Goal: Transaction & Acquisition: Purchase product/service

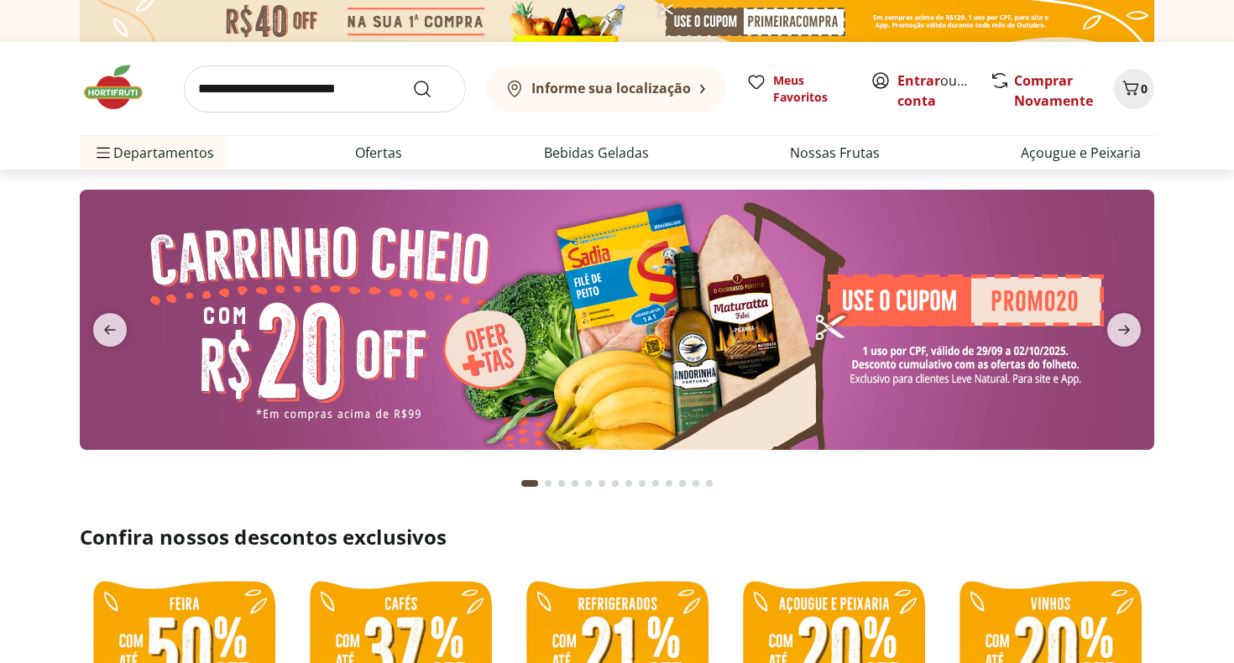
click at [320, 94] on input "search" at bounding box center [325, 88] width 282 height 47
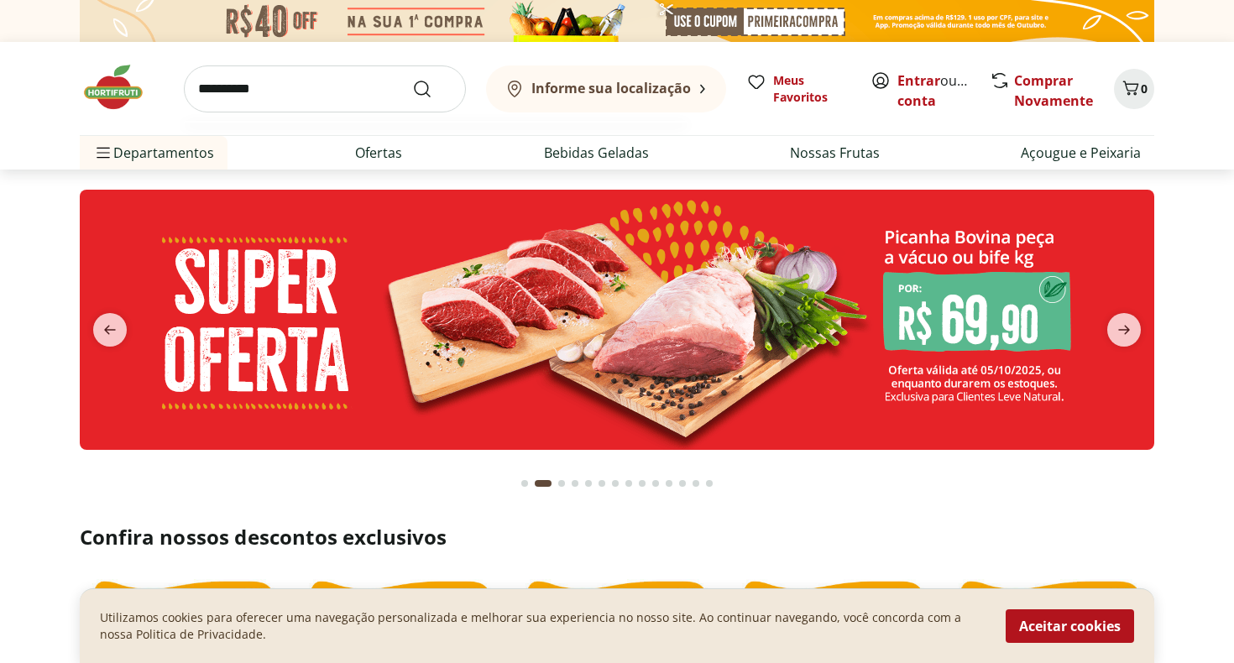
type input "**********"
click at [432, 88] on button "Submit Search" at bounding box center [432, 89] width 40 height 20
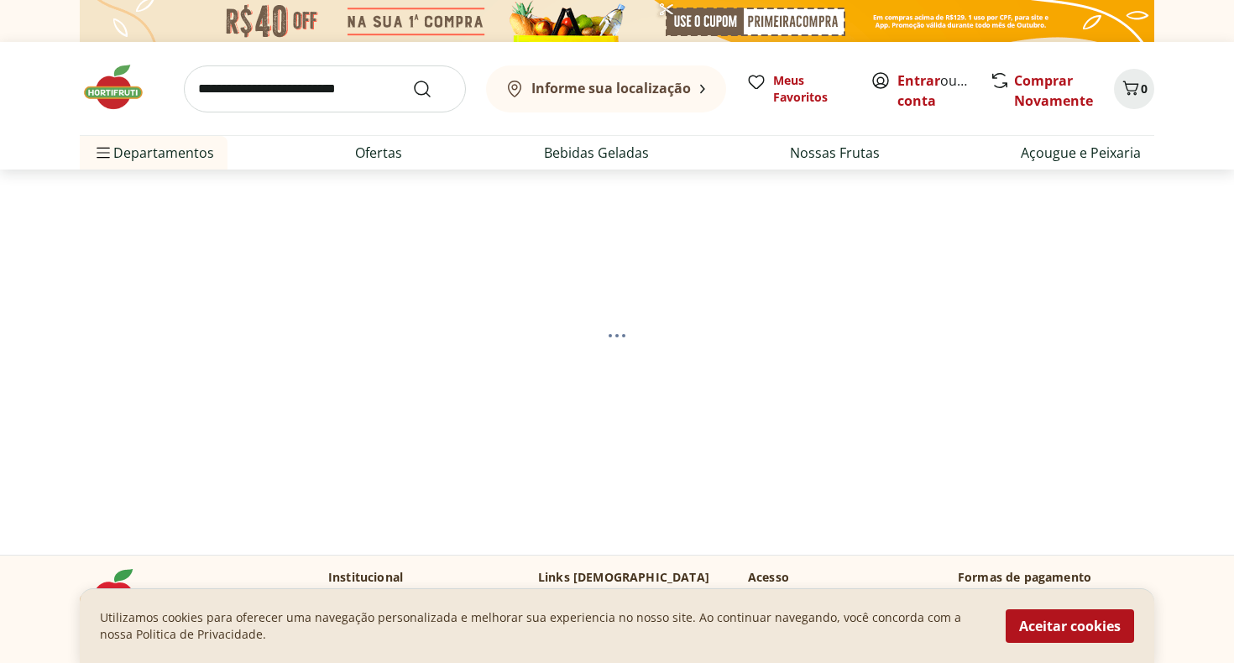
select select "**********"
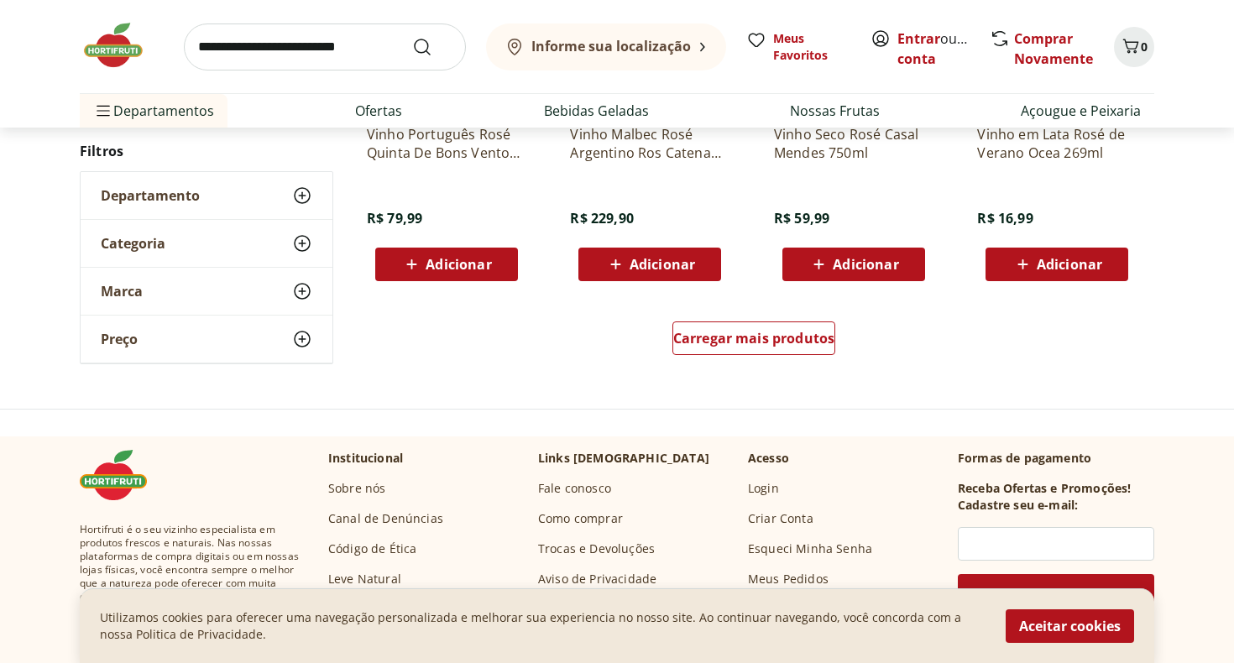
scroll to position [1141, 0]
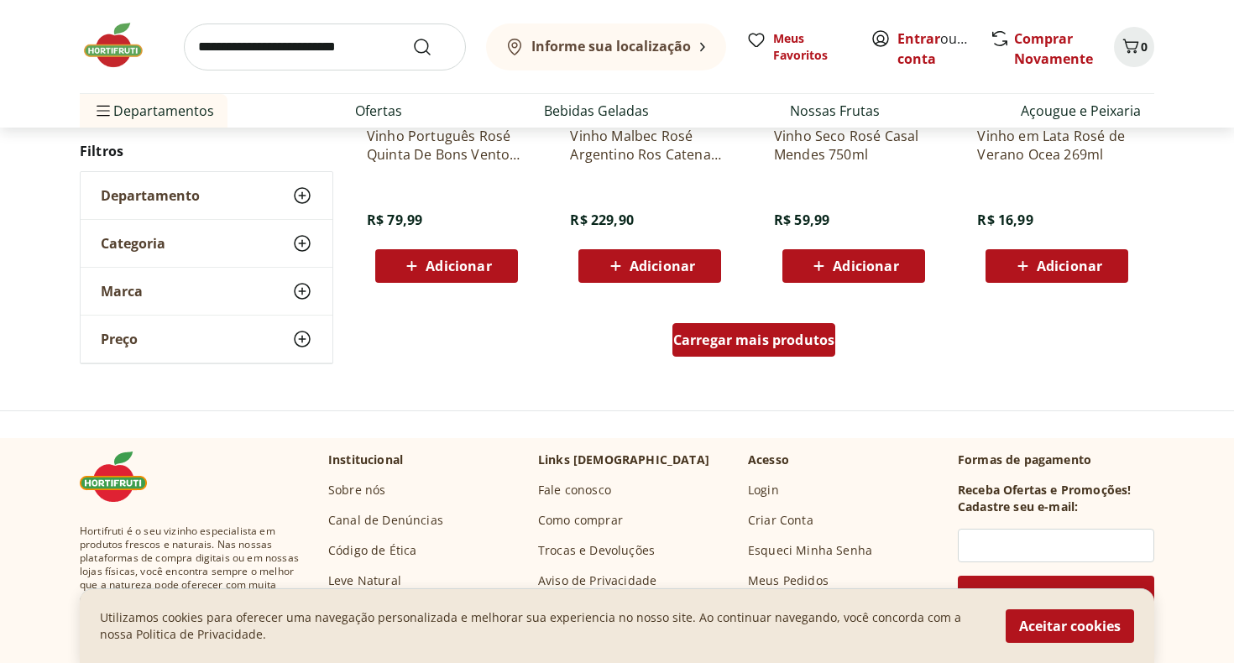
click at [774, 346] on span "Carregar mais produtos" at bounding box center [754, 339] width 162 height 13
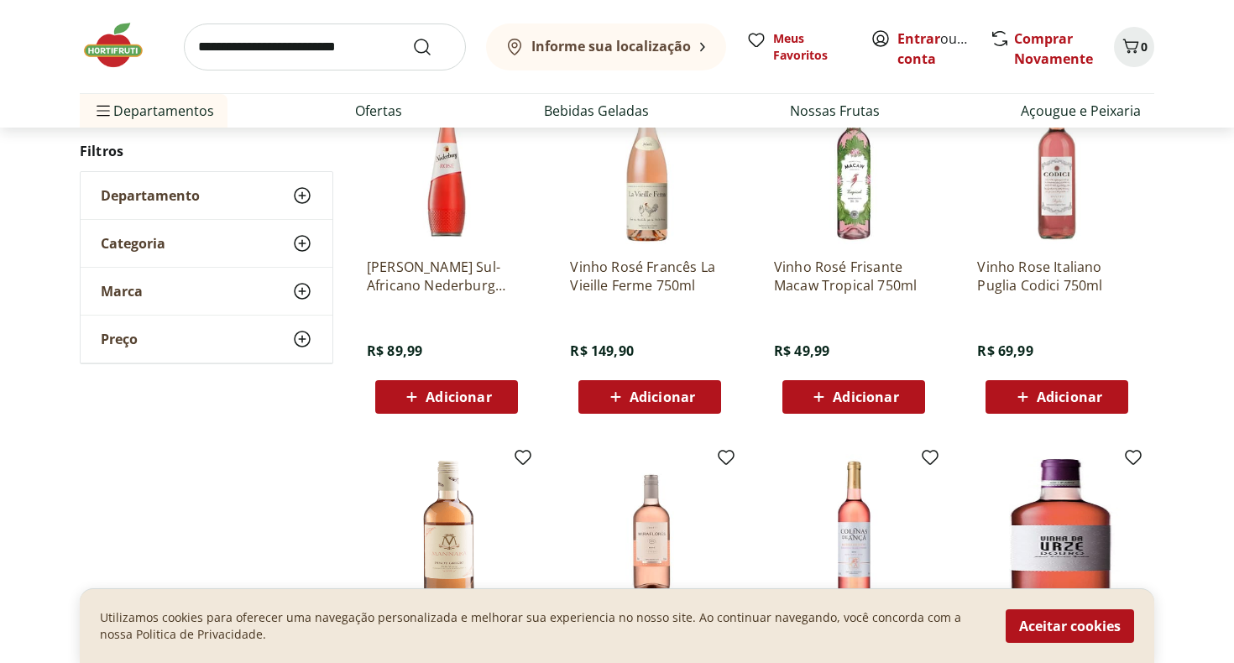
scroll to position [1344, 0]
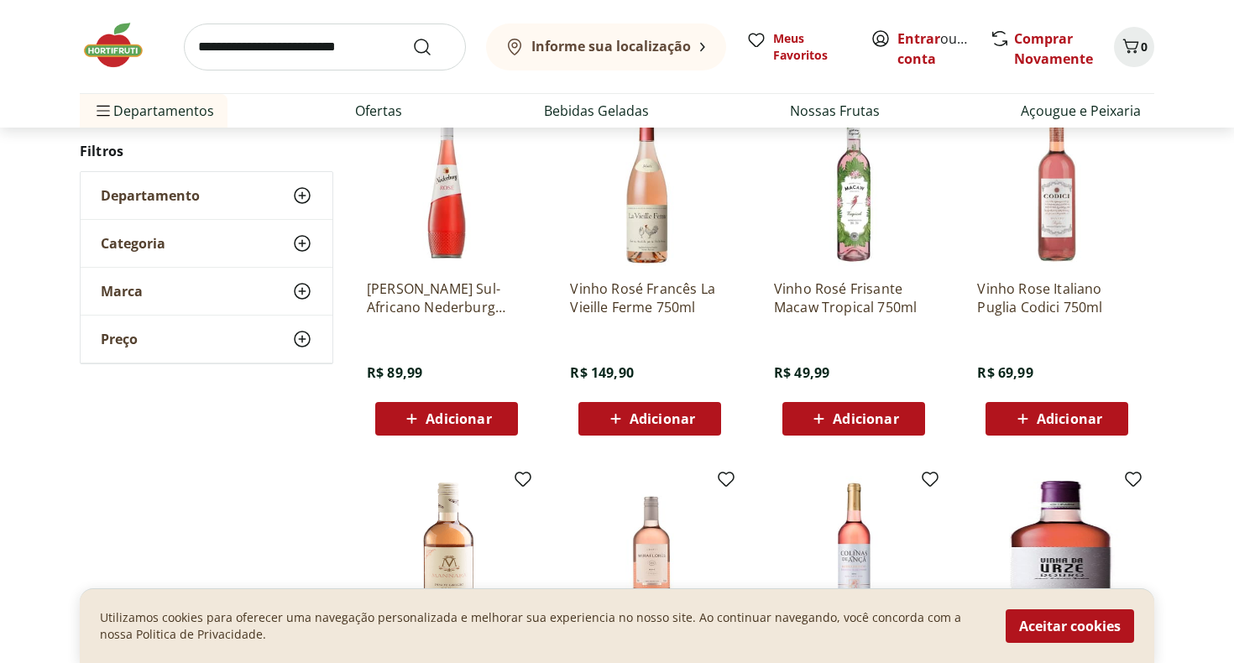
click at [648, 225] on img at bounding box center [650, 187] width 160 height 160
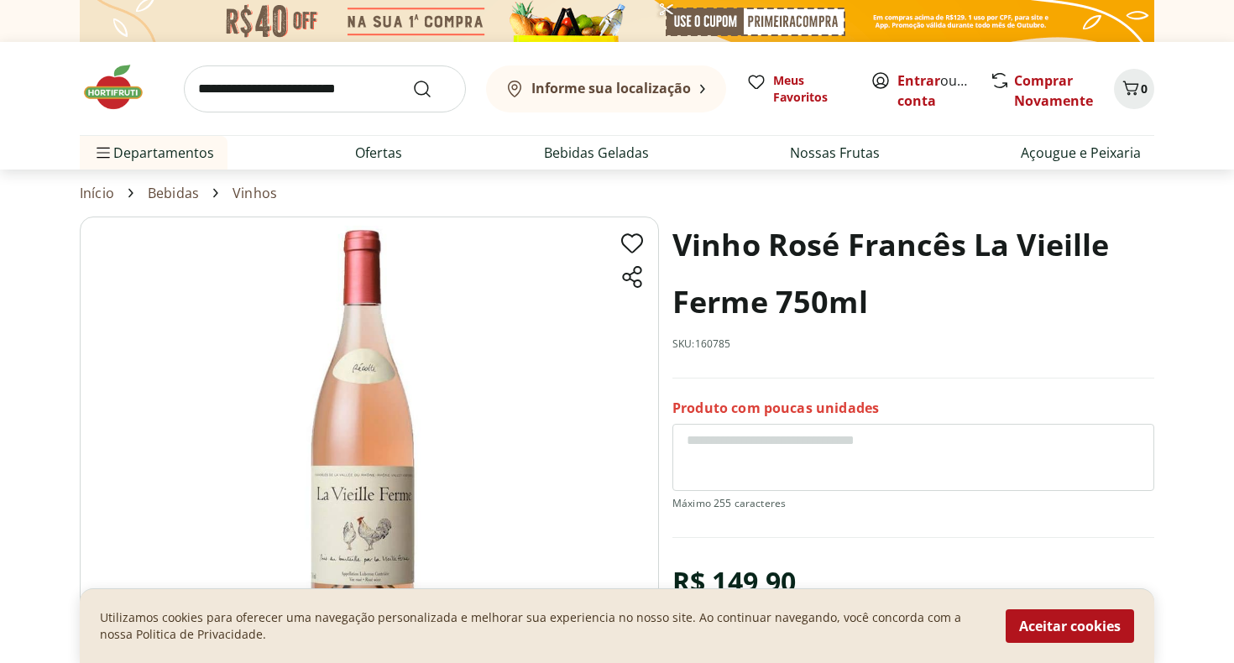
scroll to position [1344, 0]
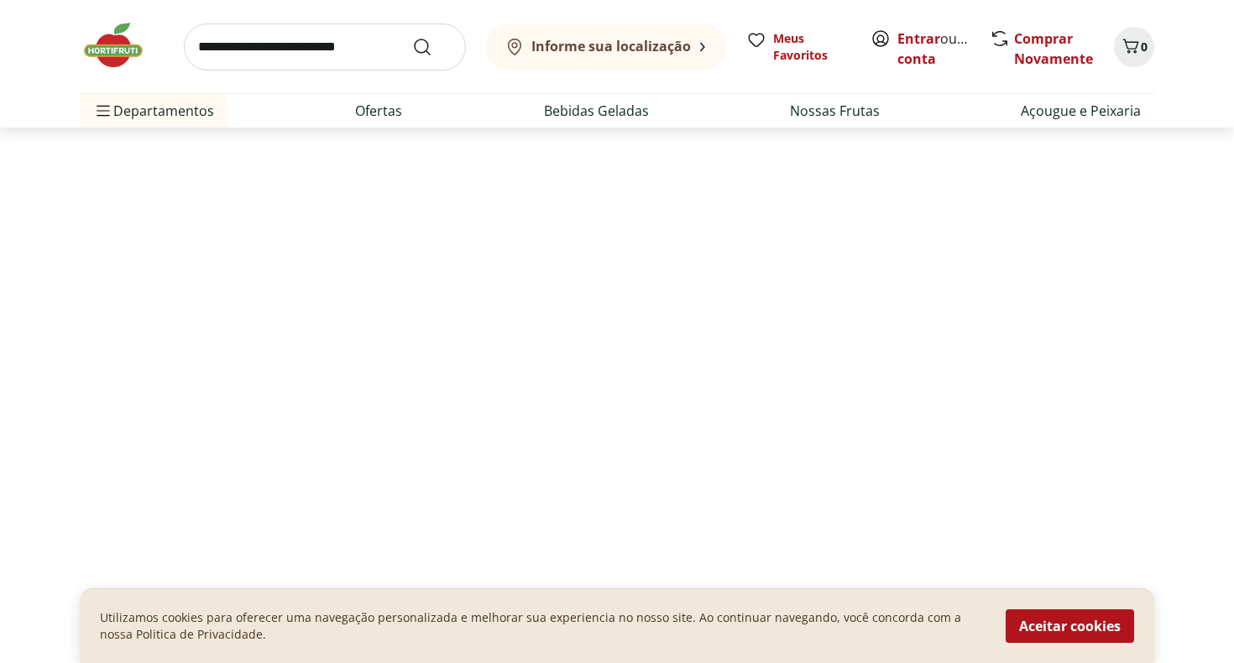
select select "**********"
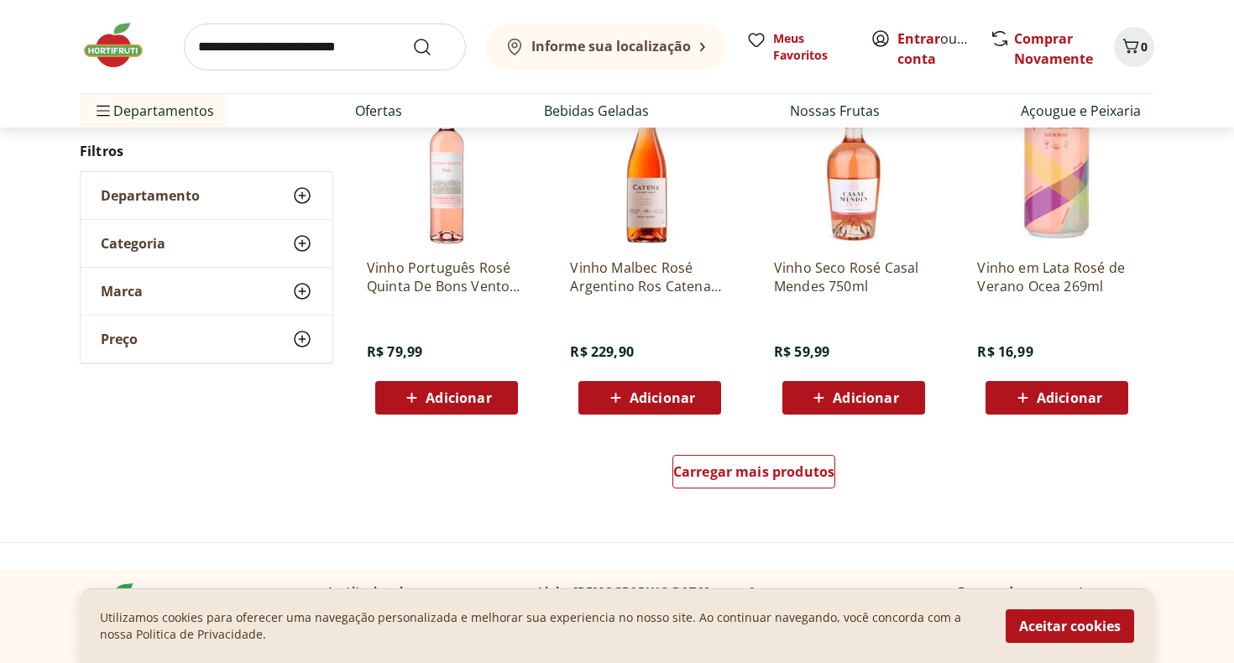
scroll to position [1703, 0]
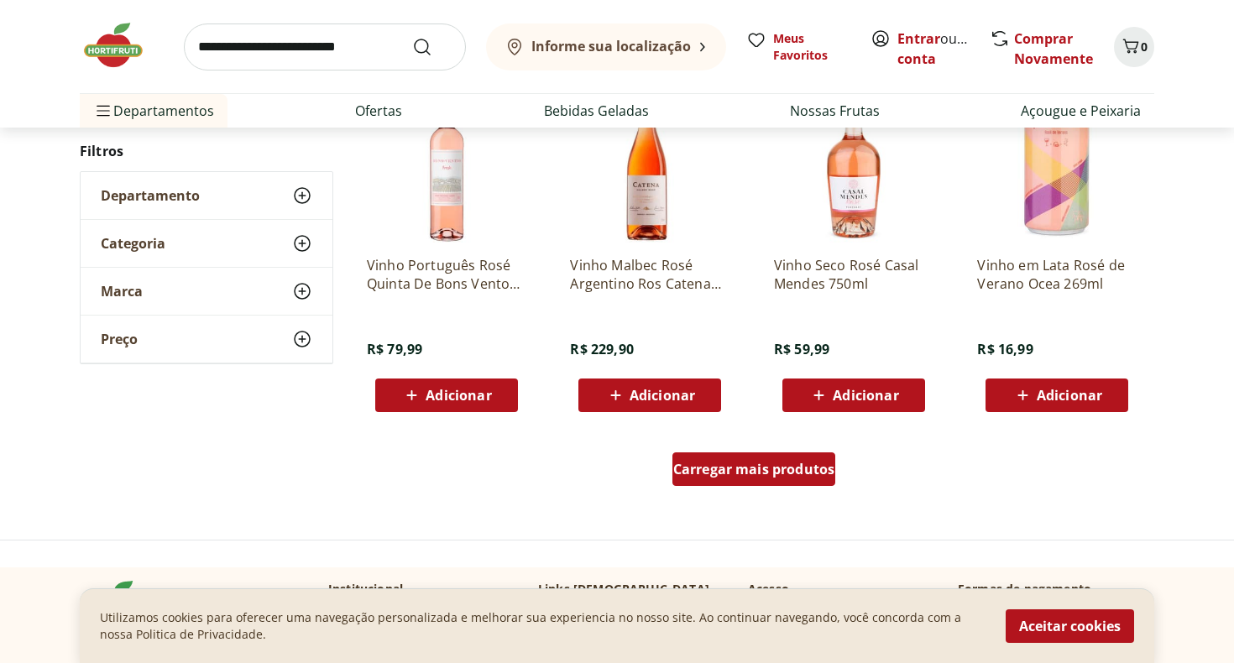
click at [807, 470] on span "Carregar mais produtos" at bounding box center [754, 469] width 162 height 13
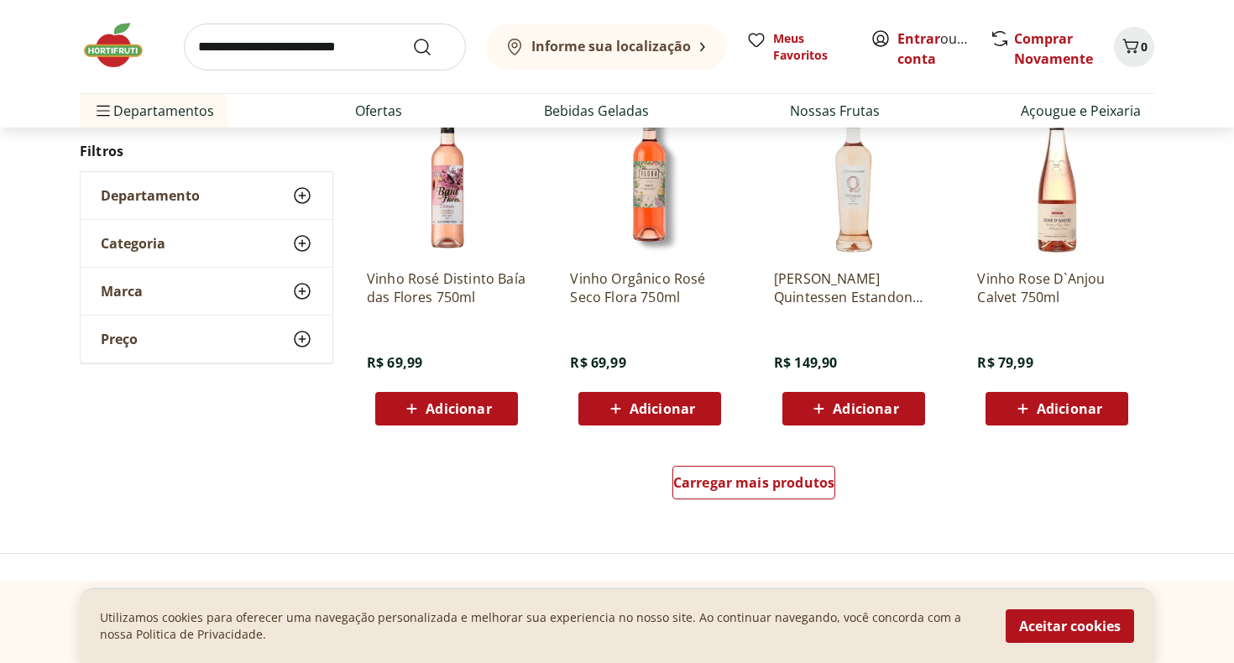
scroll to position [2799, 0]
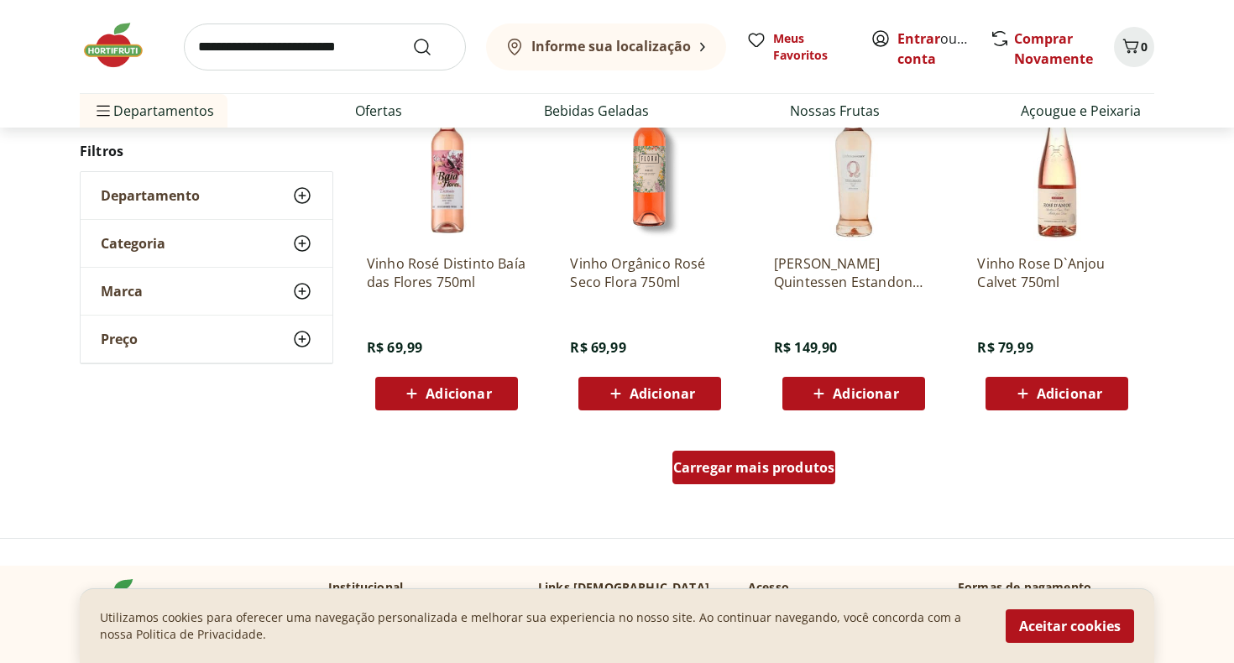
click at [798, 468] on span "Carregar mais produtos" at bounding box center [754, 467] width 162 height 13
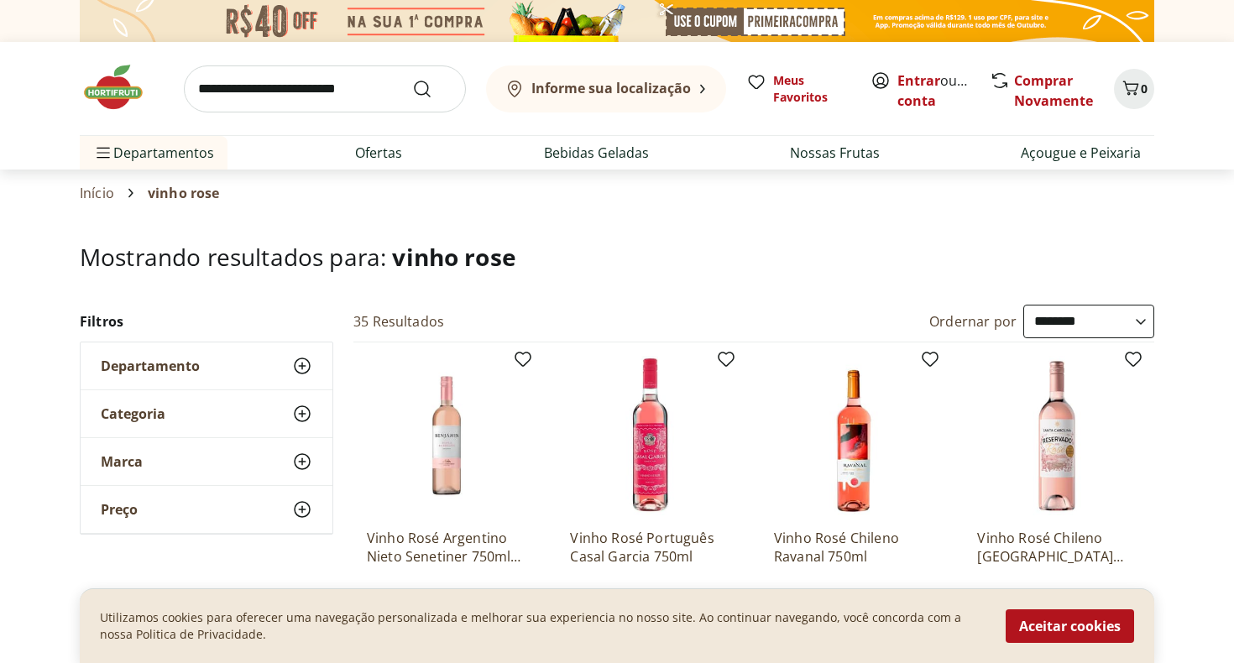
scroll to position [0, 0]
click at [304, 416] on icon at bounding box center [302, 414] width 20 height 20
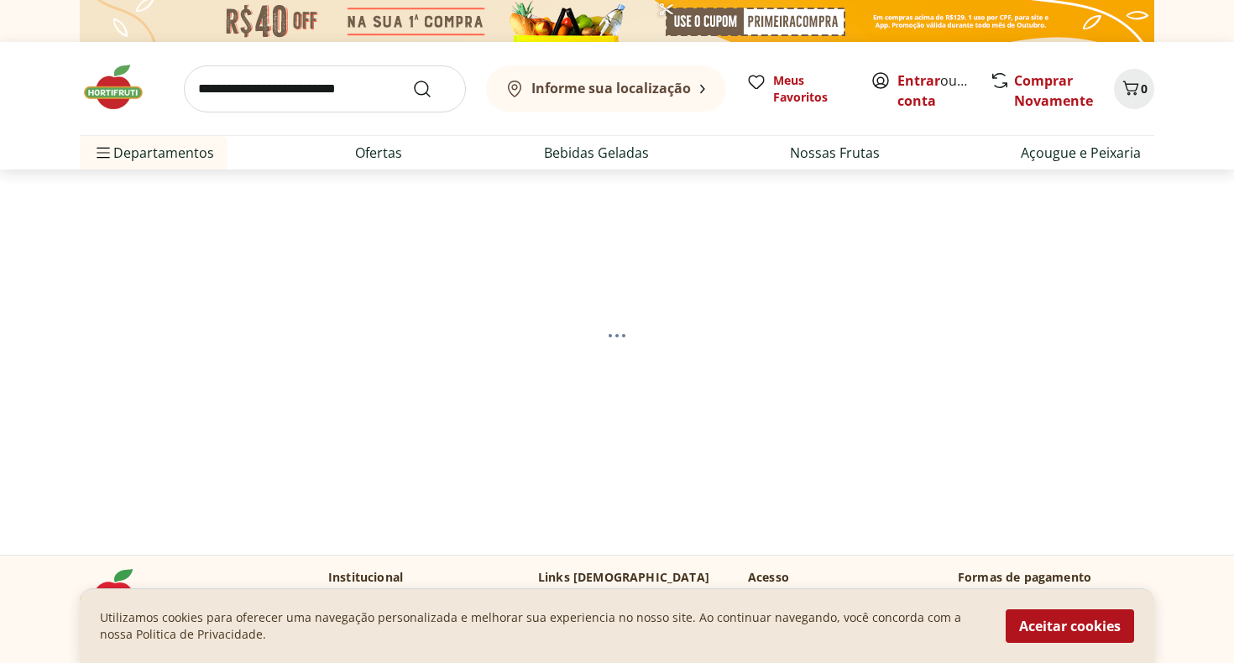
select select "**********"
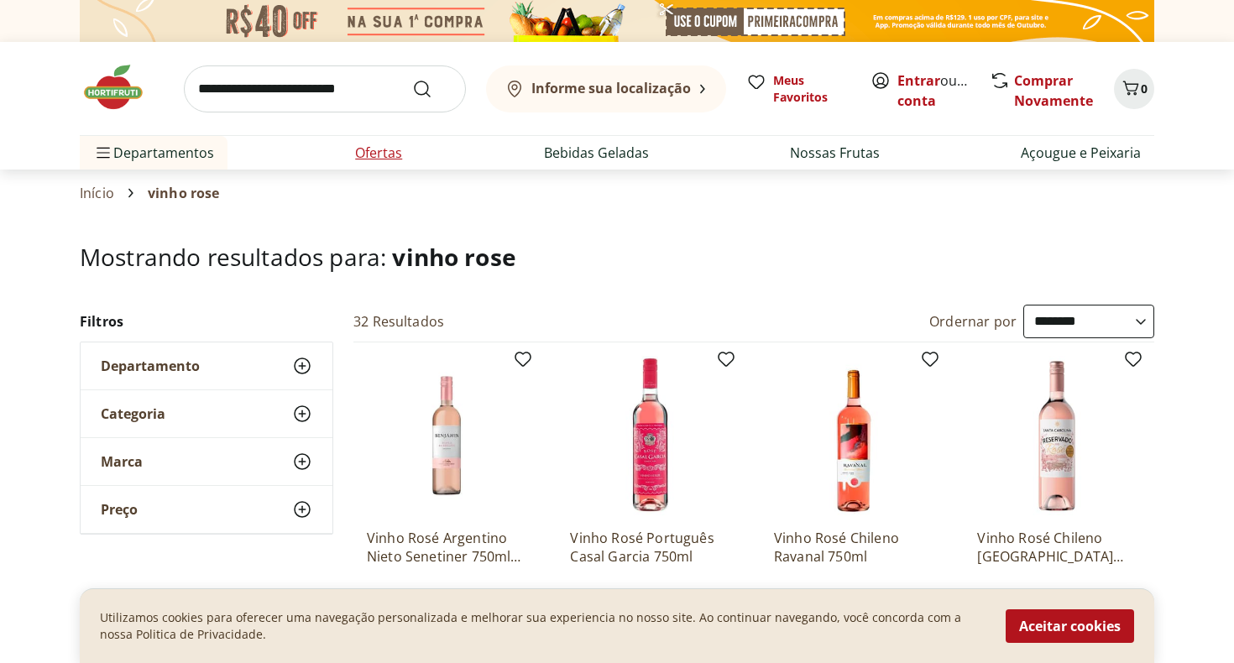
click at [386, 153] on link "Ofertas" at bounding box center [378, 153] width 47 height 20
select select "**********"
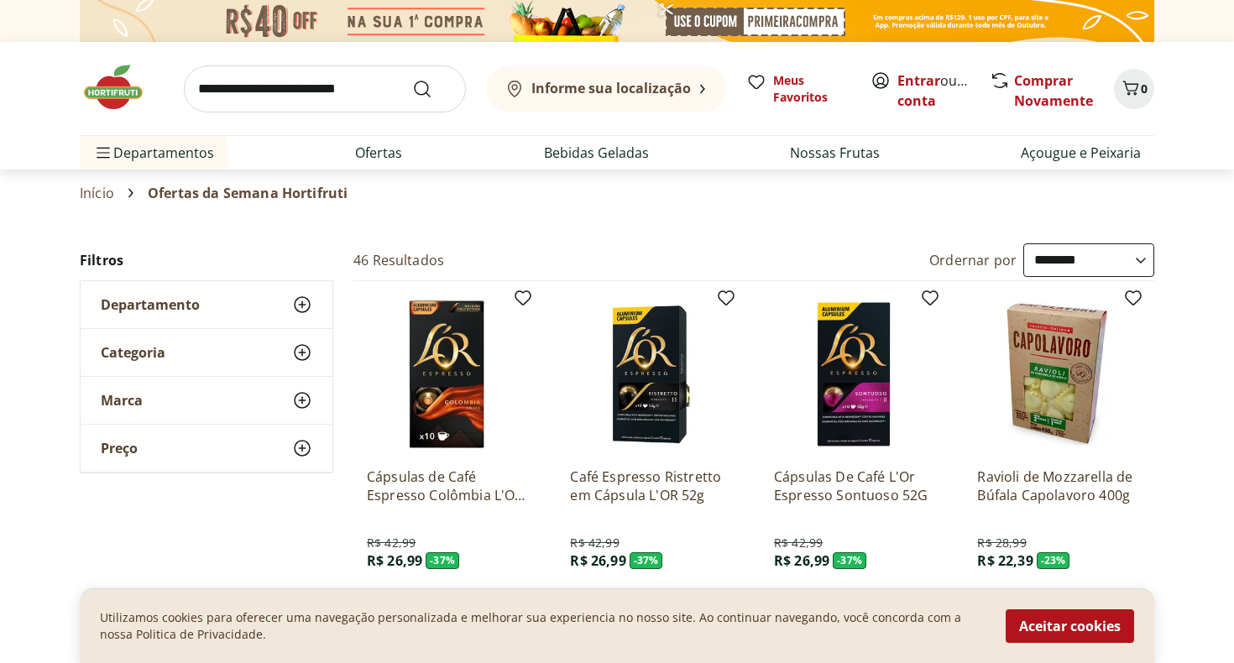
click at [304, 353] on use at bounding box center [302, 353] width 20 height 20
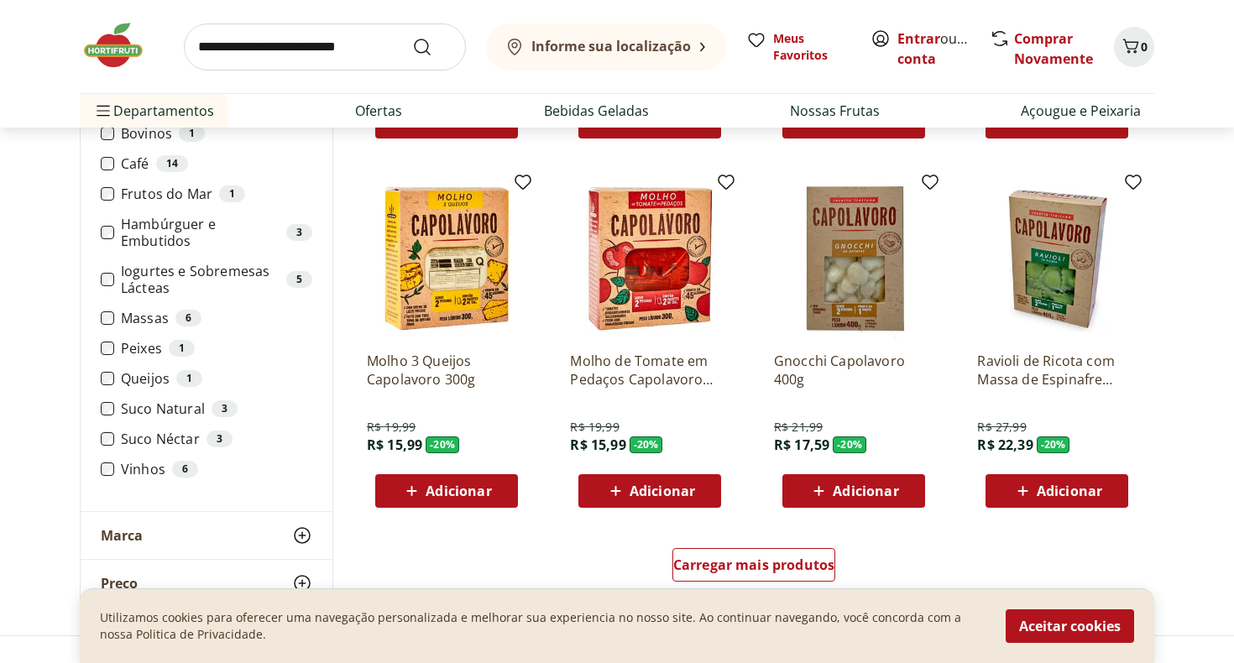
scroll to position [854, 0]
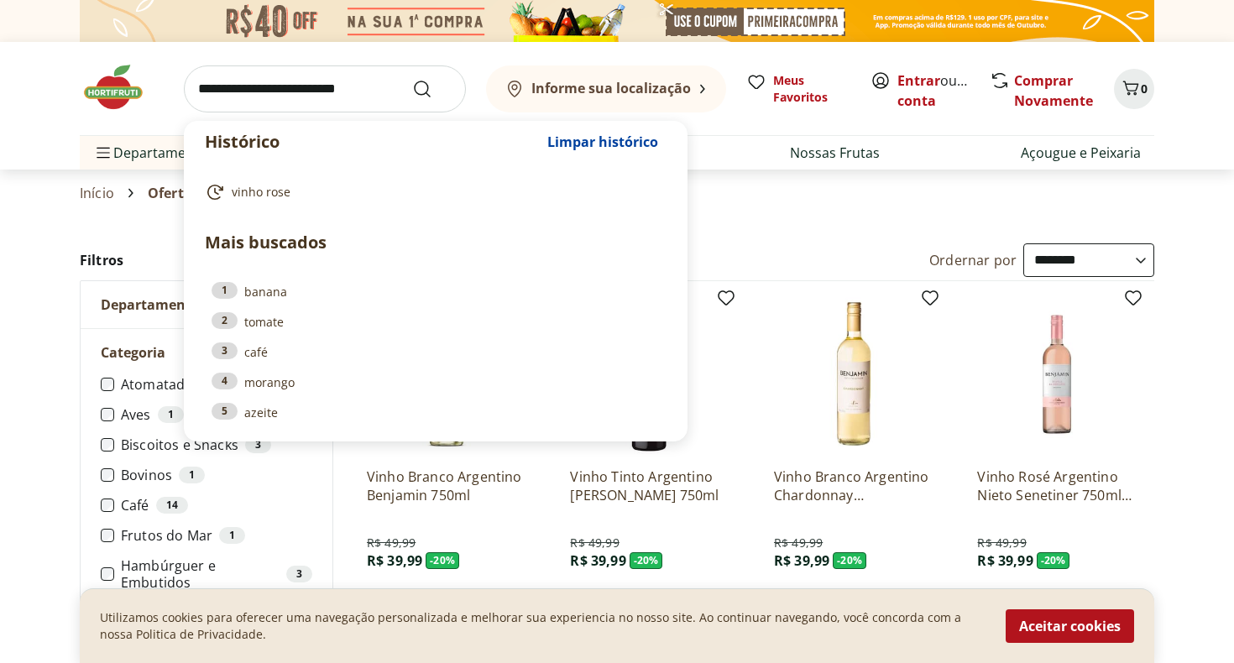
click at [361, 90] on input "search" at bounding box center [325, 88] width 282 height 47
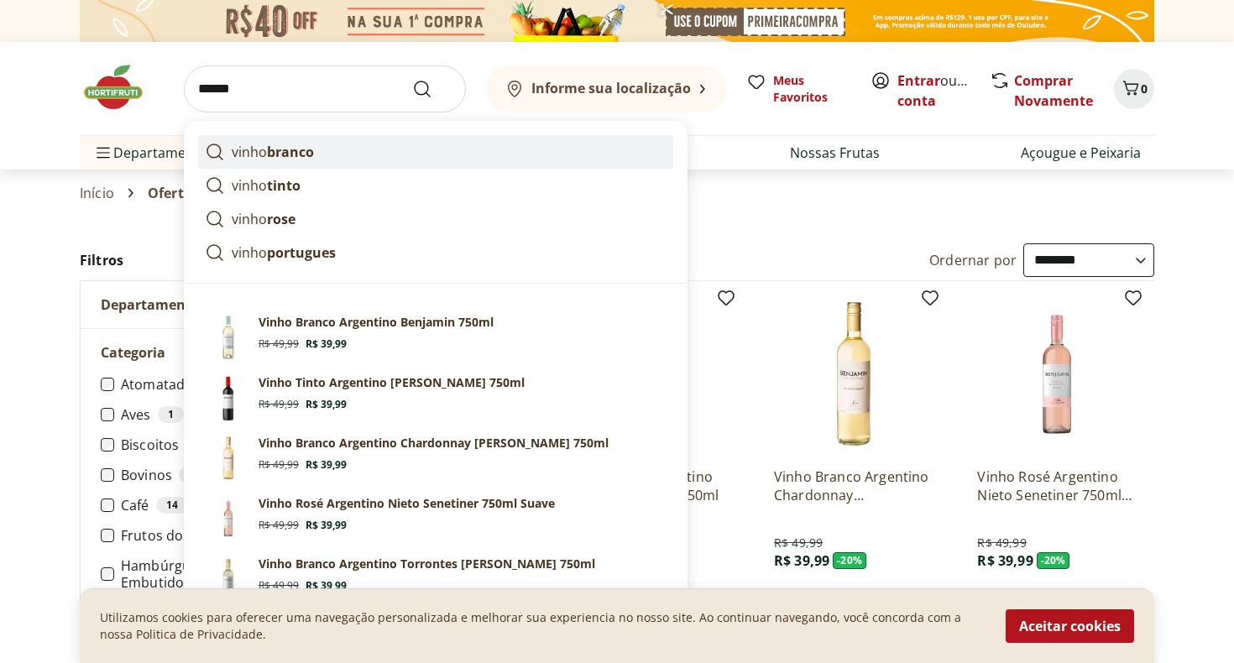
click at [294, 153] on strong "branco" at bounding box center [290, 152] width 47 height 18
type input "**********"
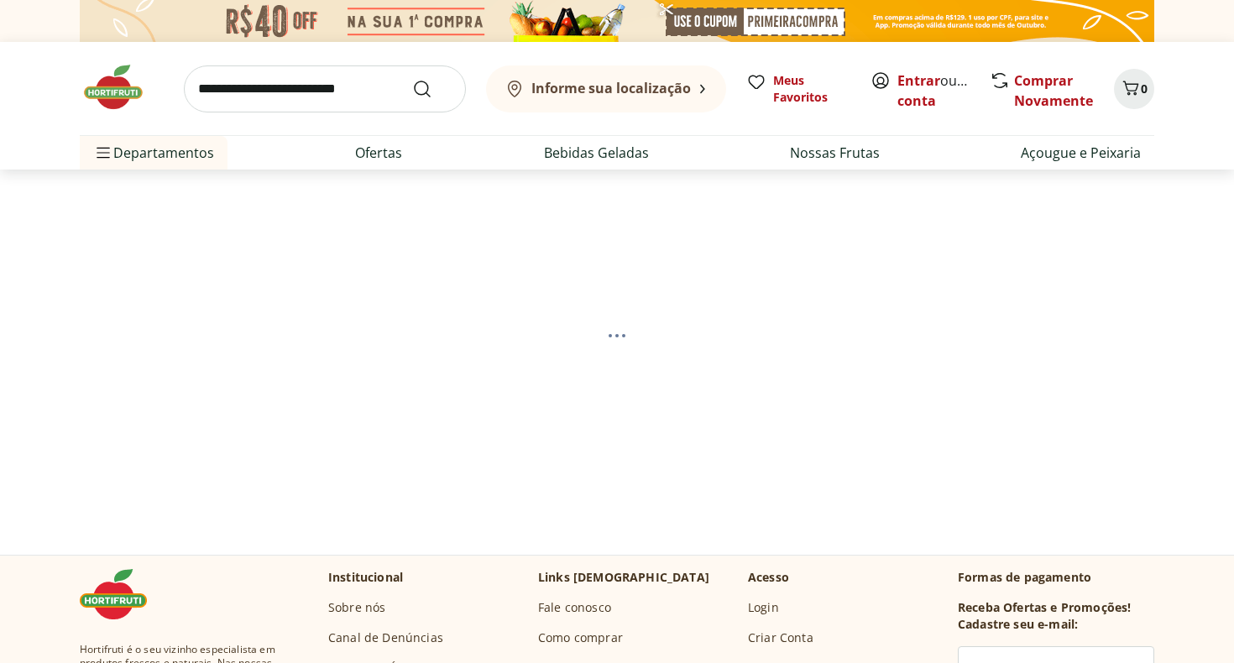
select select "**********"
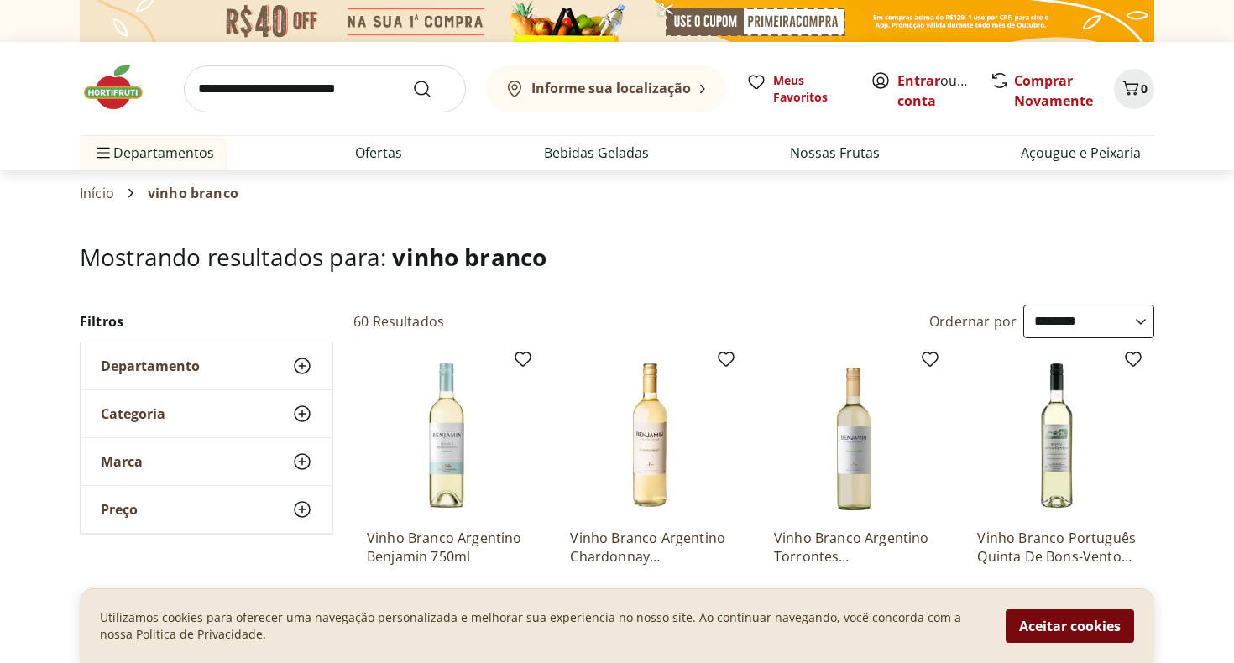
click at [1080, 620] on button "Aceitar cookies" at bounding box center [1070, 626] width 128 height 34
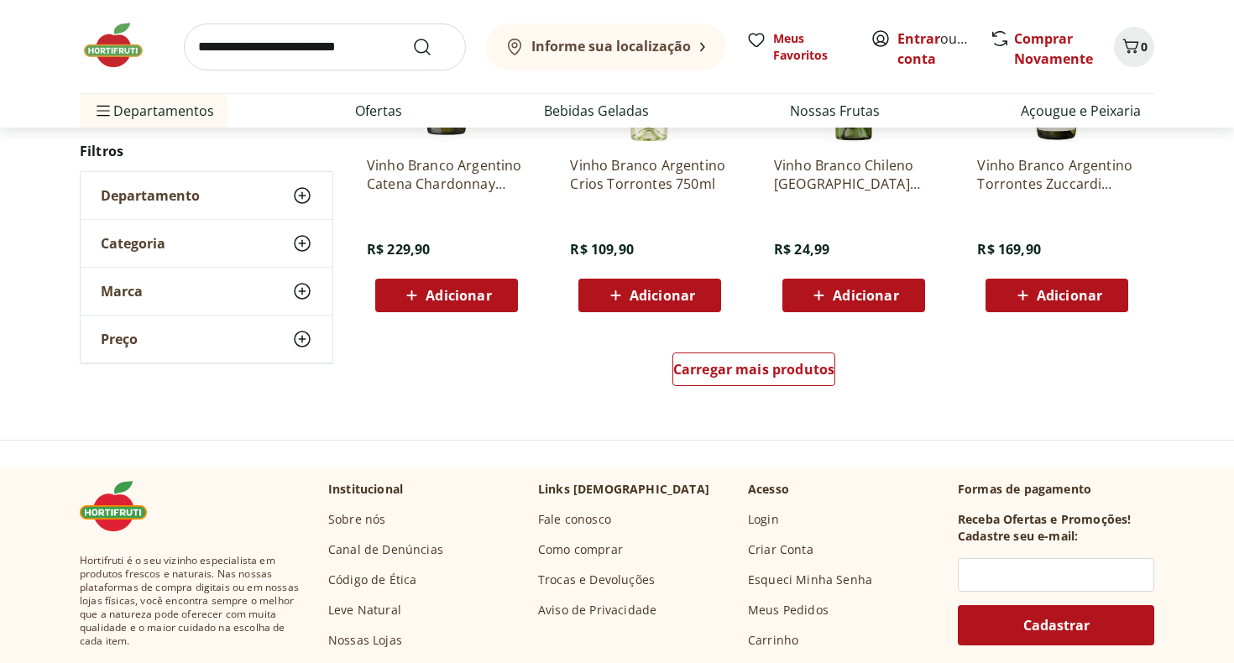
scroll to position [1096, 0]
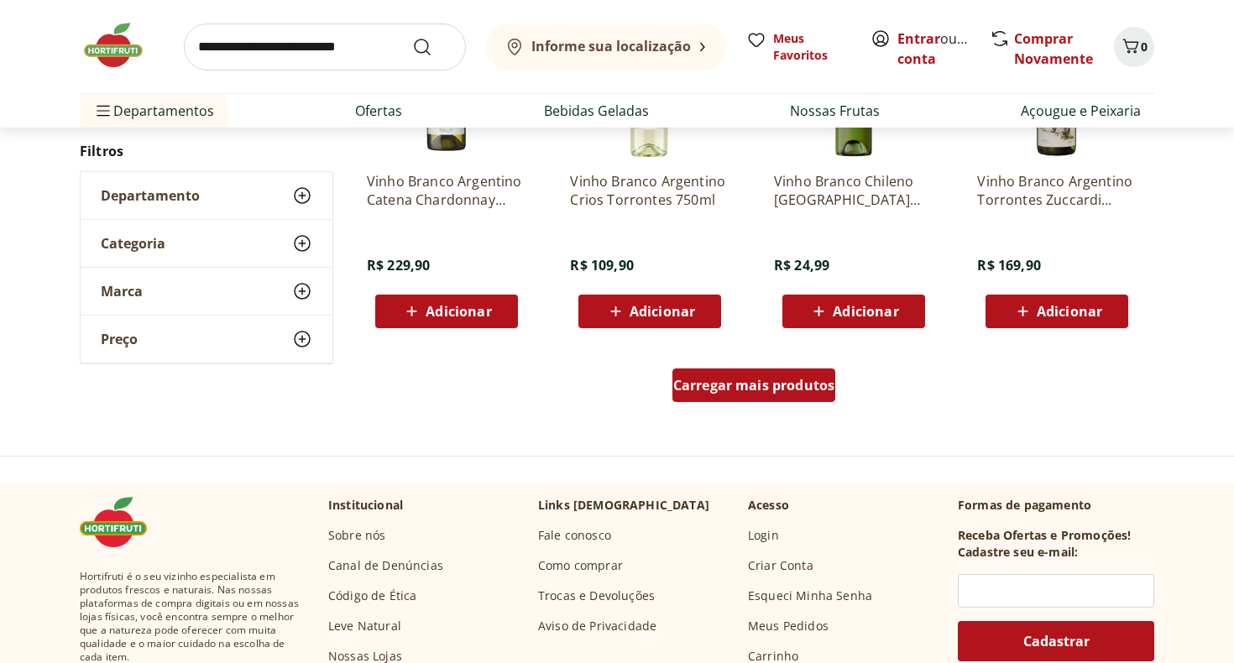
click at [759, 391] on span "Carregar mais produtos" at bounding box center [754, 385] width 162 height 13
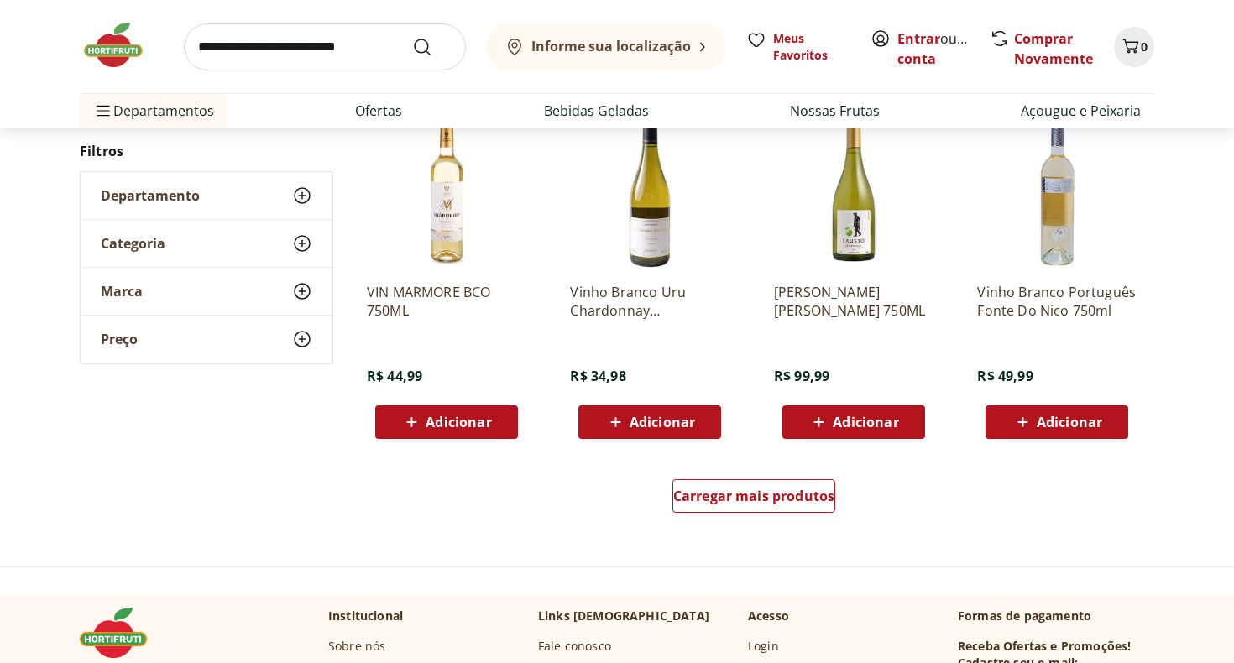
scroll to position [2144, 0]
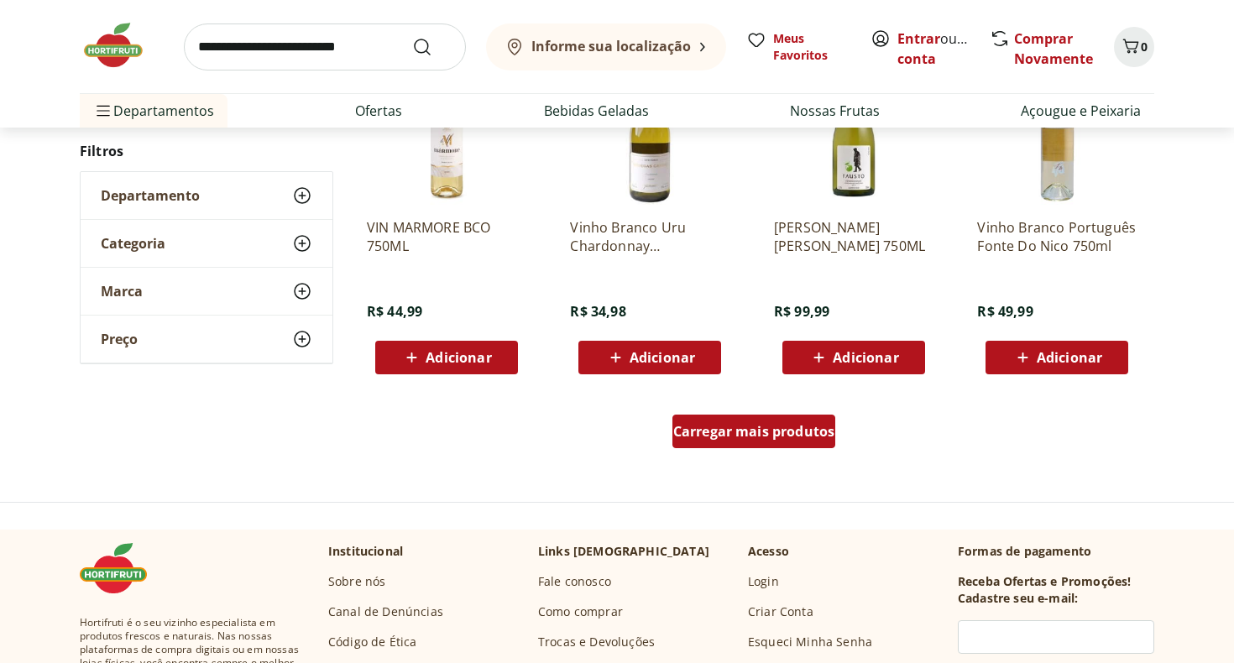
click at [748, 435] on span "Carregar mais produtos" at bounding box center [754, 431] width 162 height 13
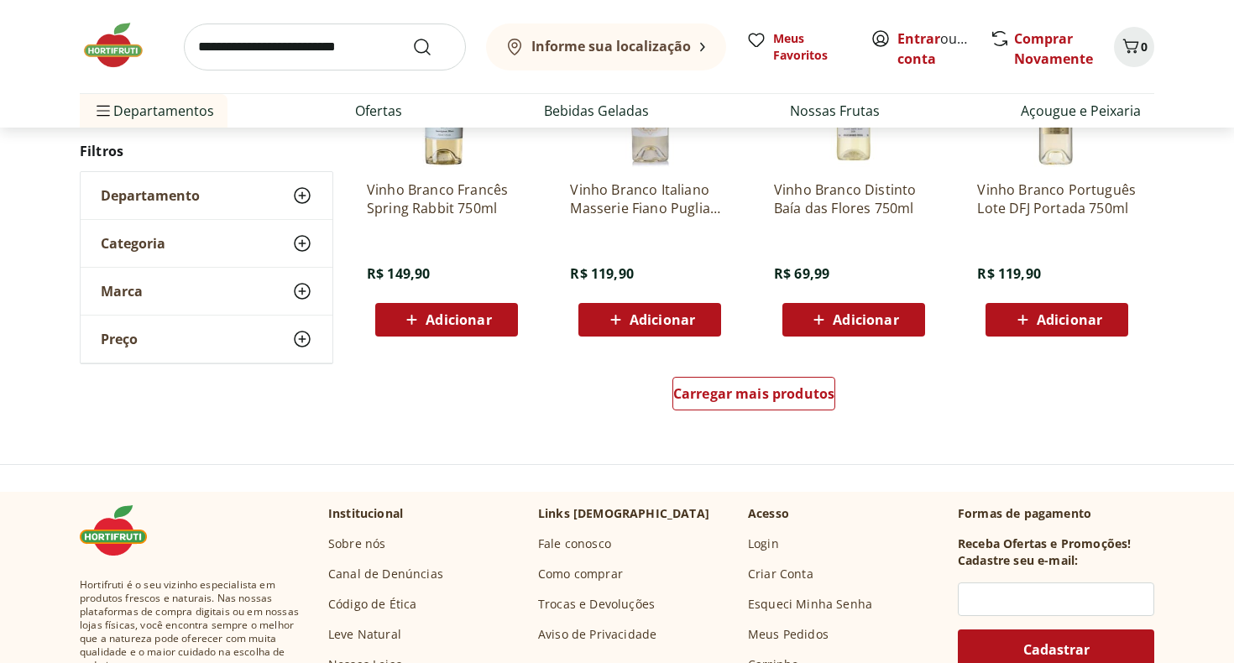
scroll to position [3282, 0]
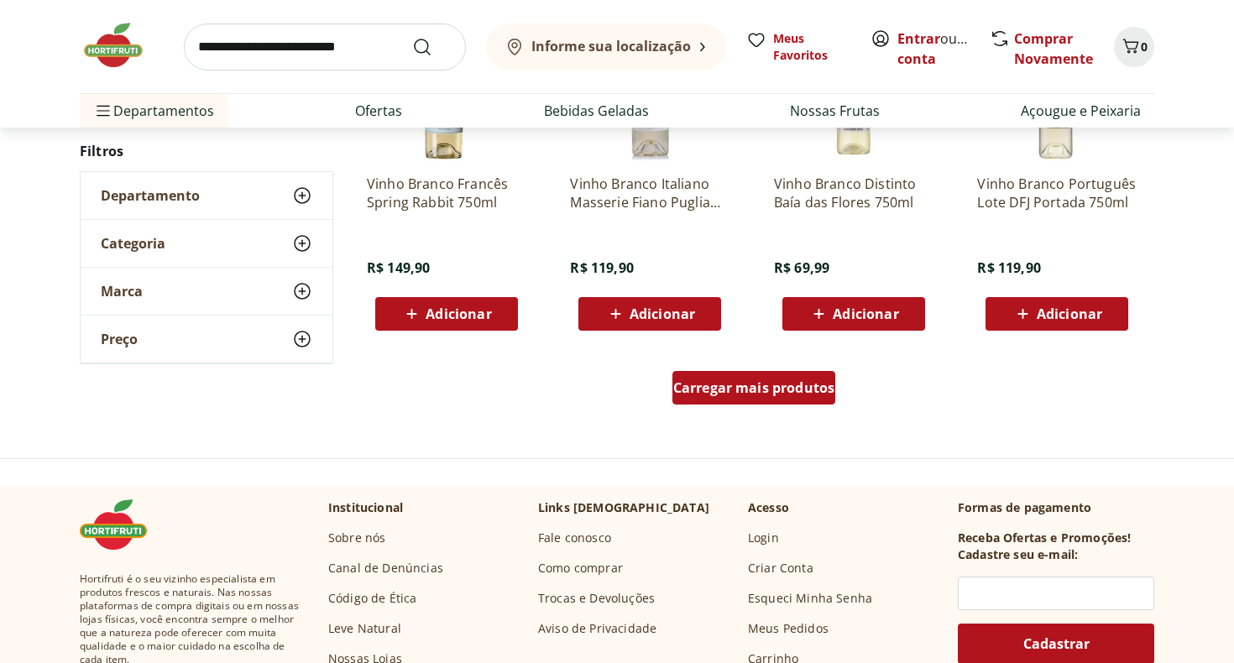
click at [763, 386] on span "Carregar mais produtos" at bounding box center [754, 387] width 162 height 13
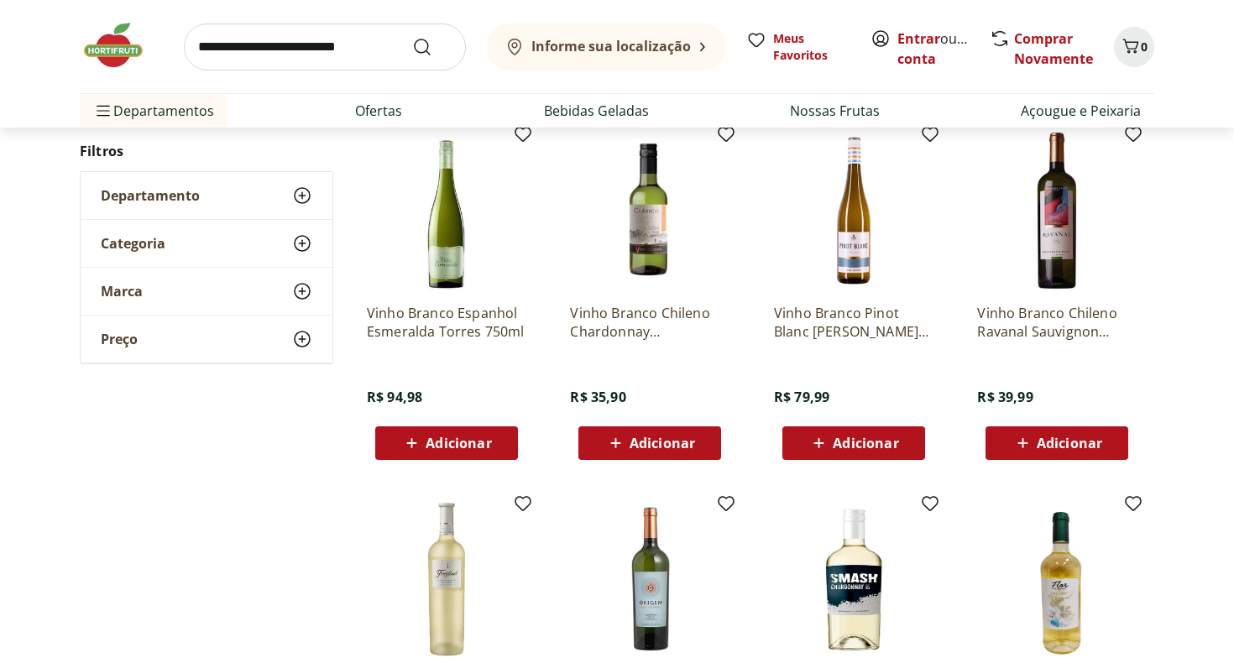
scroll to position [3502, 0]
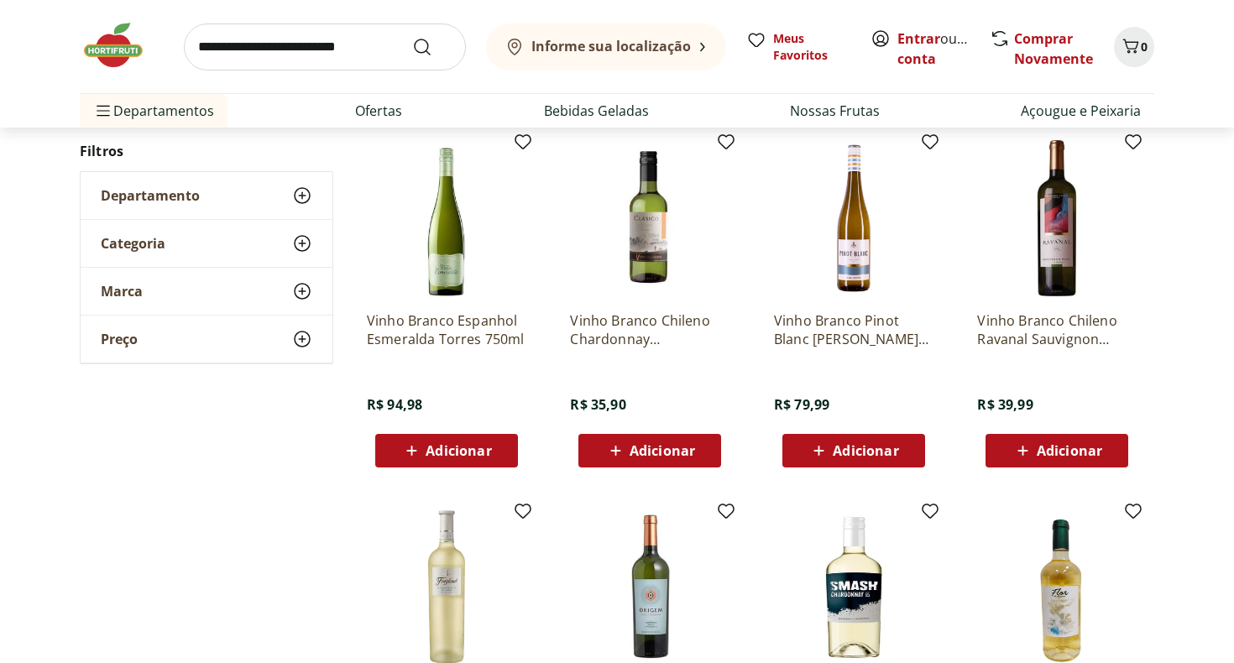
click at [857, 251] on img at bounding box center [854, 219] width 160 height 160
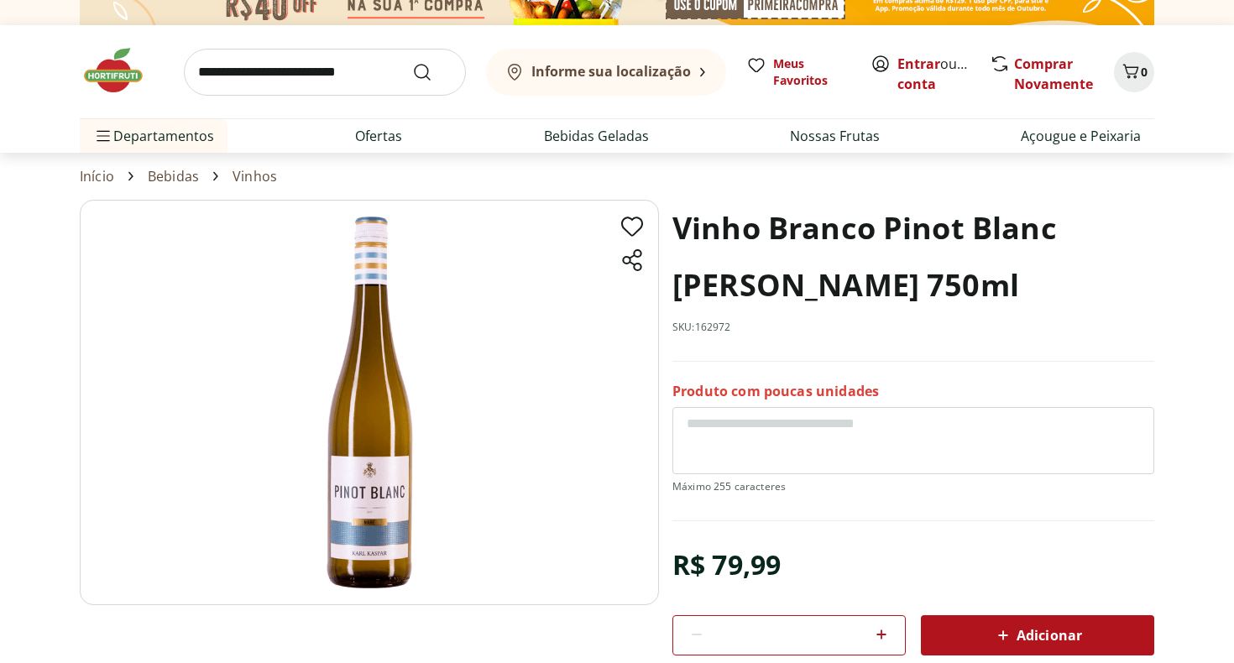
scroll to position [12, 0]
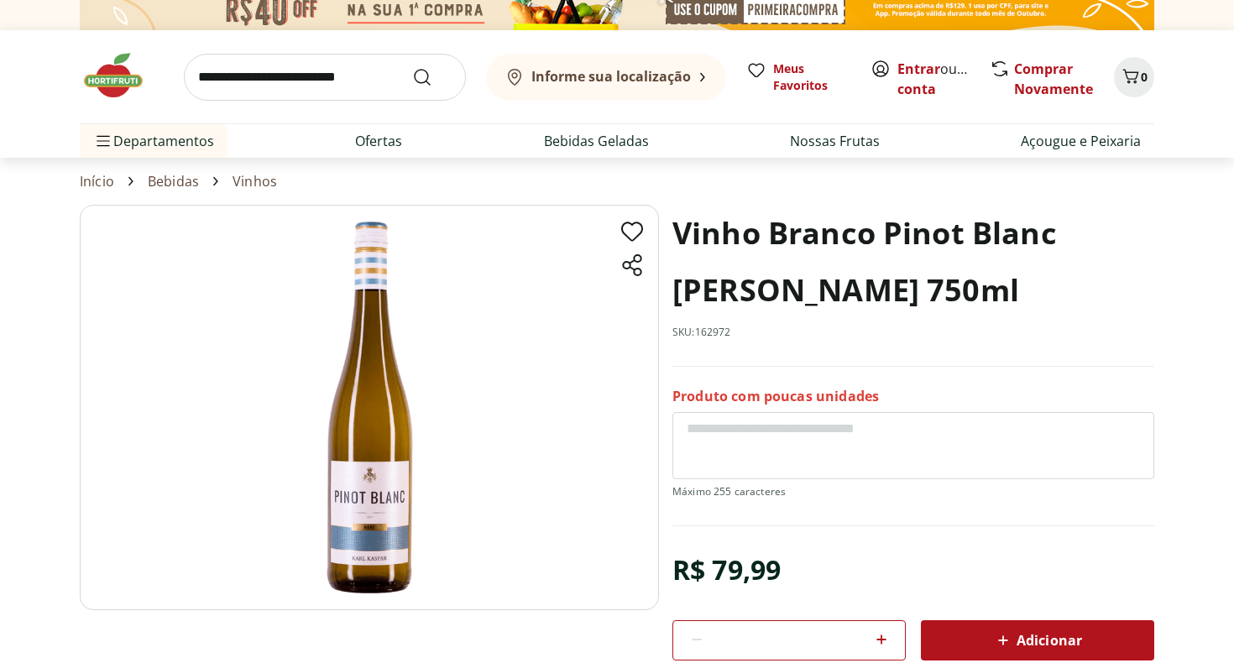
click at [372, 469] on img at bounding box center [369, 407] width 579 height 405
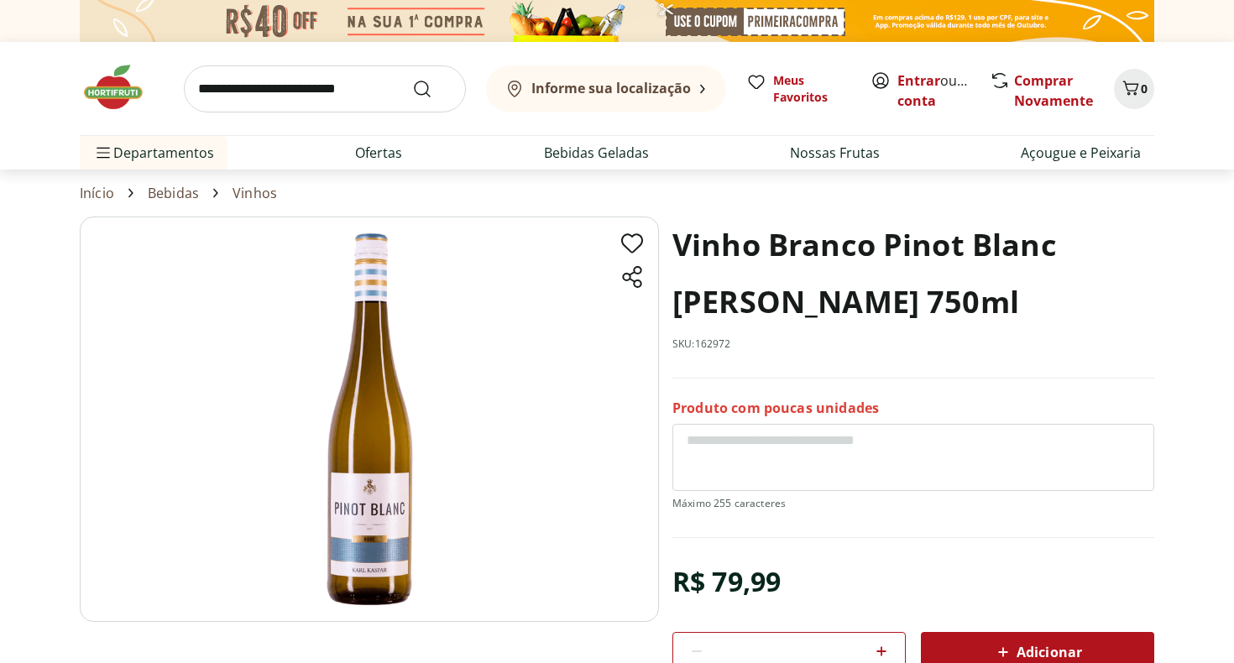
scroll to position [0, 0]
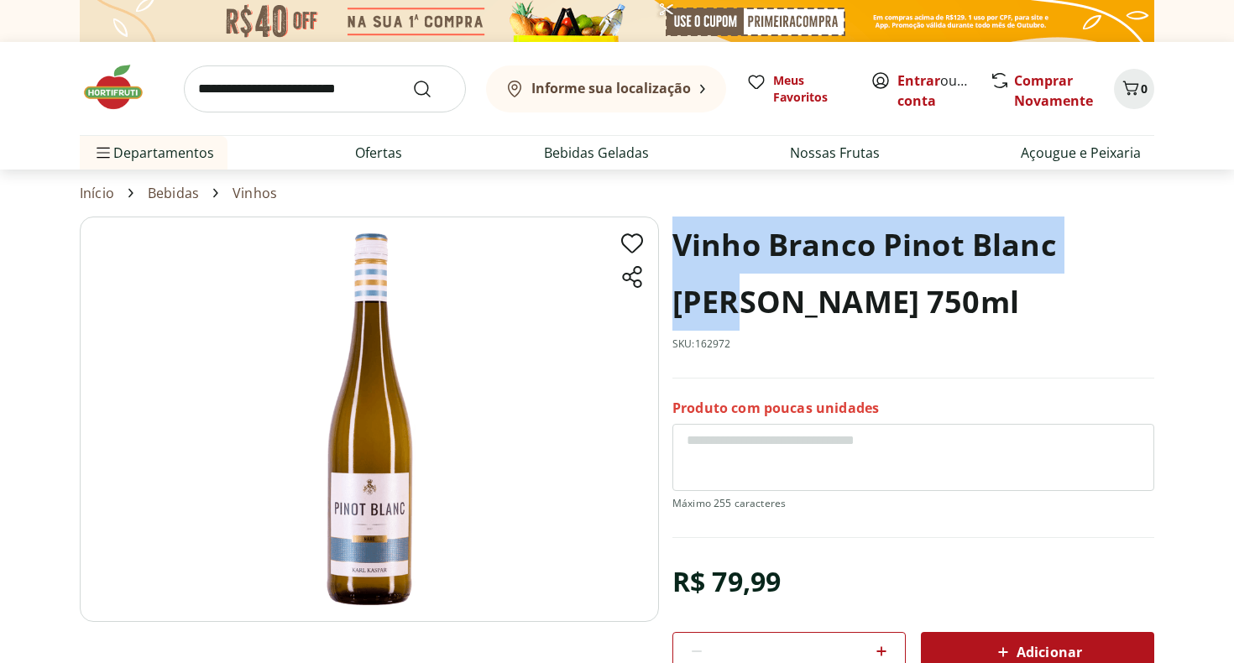
drag, startPoint x: 1124, startPoint y: 245, endPoint x: 672, endPoint y: 243, distance: 452.5
click at [672, 243] on h1 "Vinho Branco Pinot Blanc Karl Kaspar 750ml" at bounding box center [913, 274] width 482 height 114
copy h1 "Vinho Branco Pinot Blanc Karl"
